Goal: Task Accomplishment & Management: Manage account settings

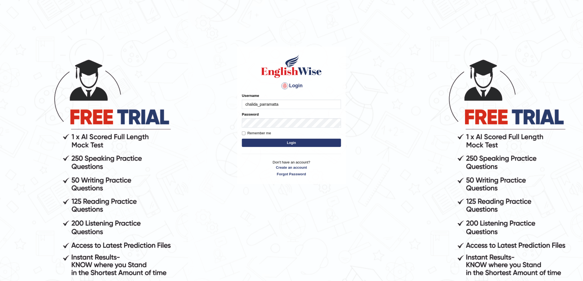
type input "chalida_parramatta"
click at [285, 144] on button "Login" at bounding box center [291, 143] width 99 height 8
